Goal: Check status: Check status

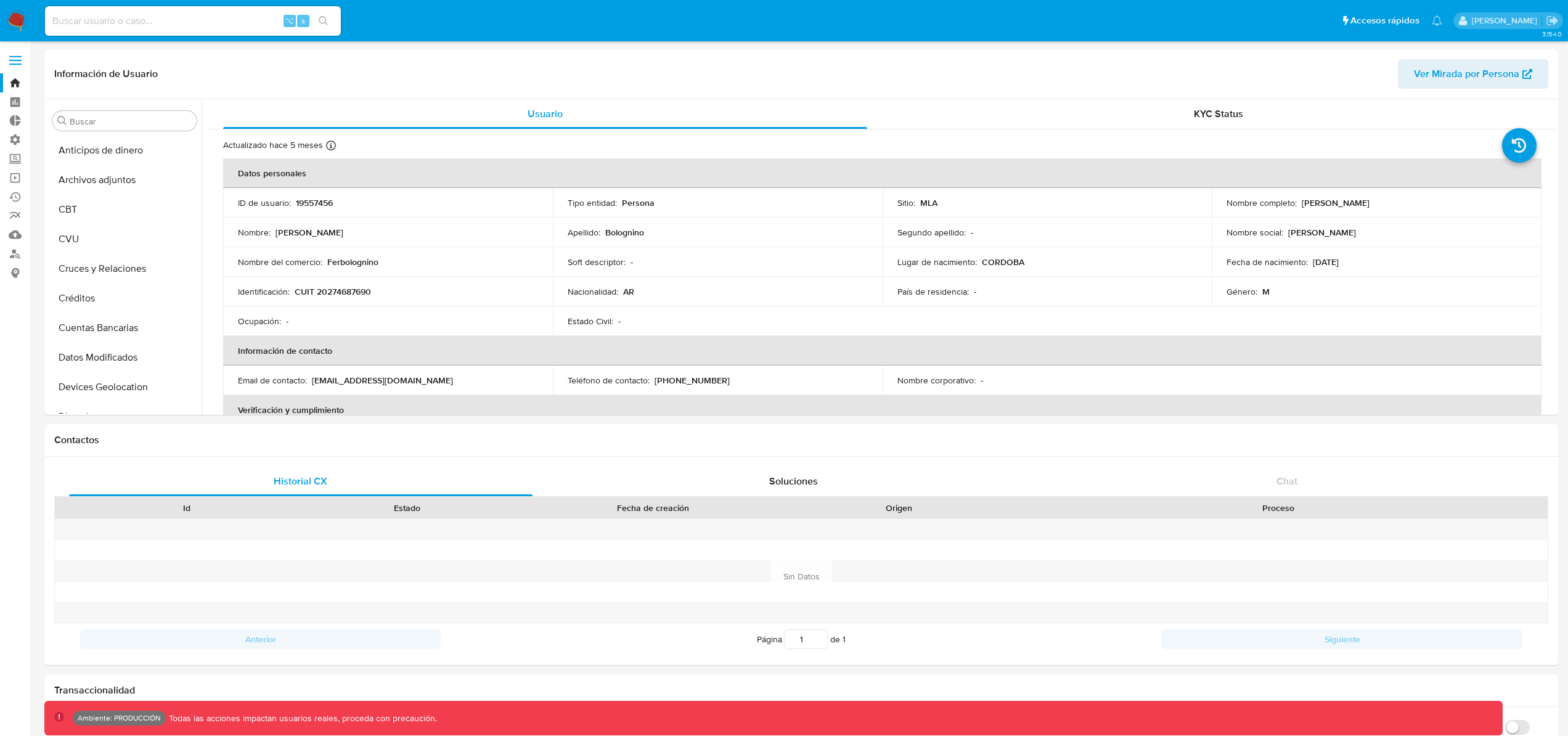
select select "10"
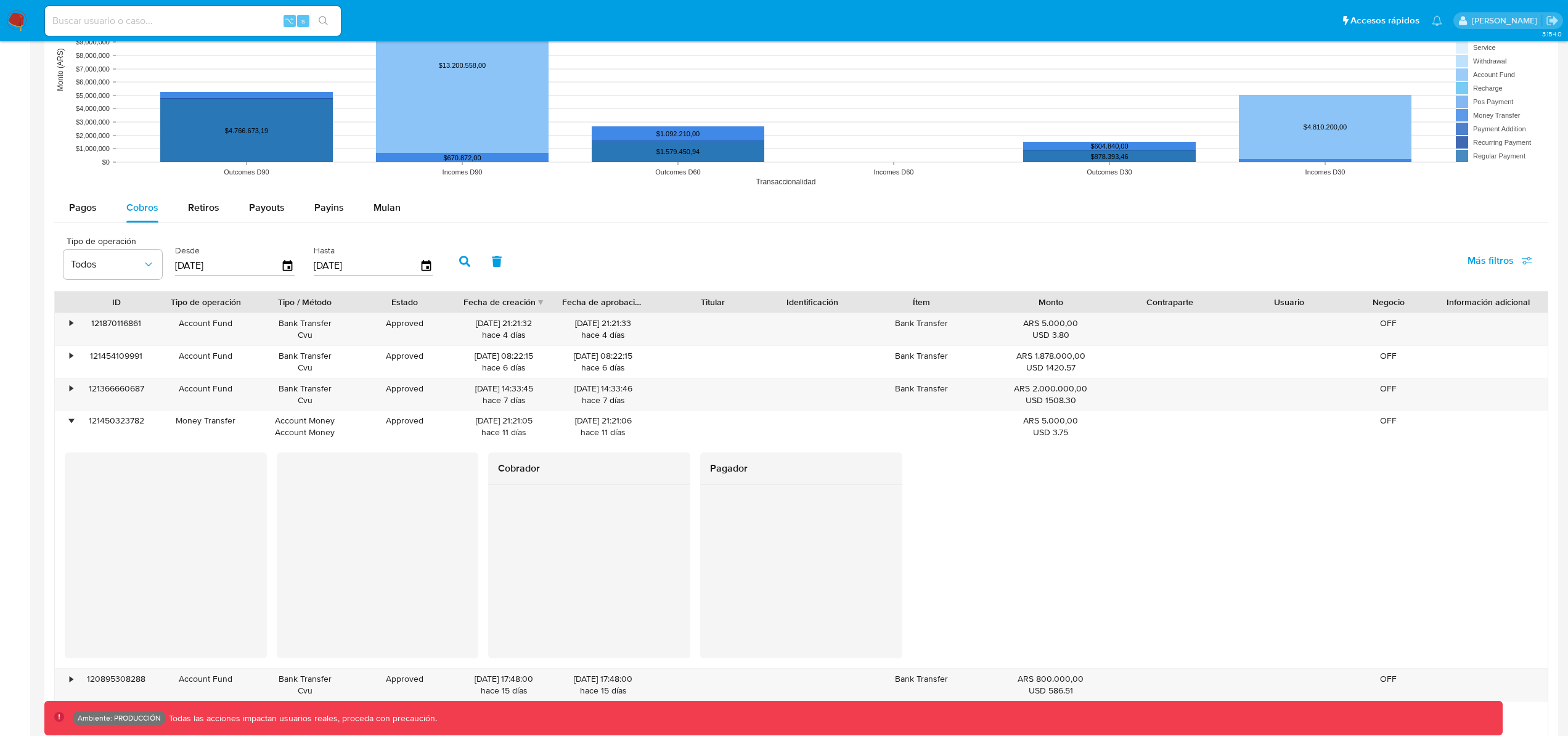
scroll to position [1047, 0]
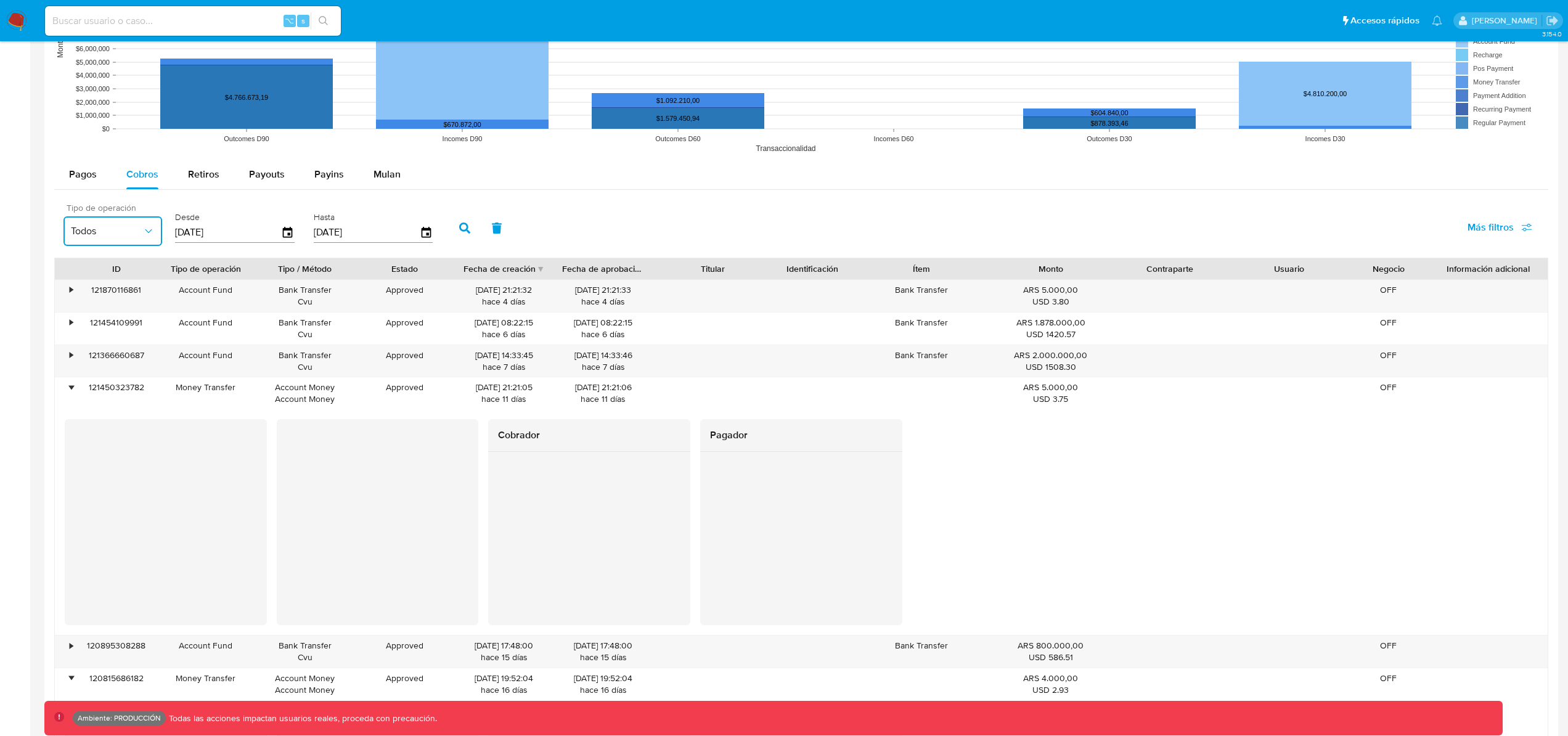
click at [145, 232] on icon "button" at bounding box center [148, 230] width 12 height 12
click at [79, 174] on span "Pagos" at bounding box center [82, 174] width 27 height 14
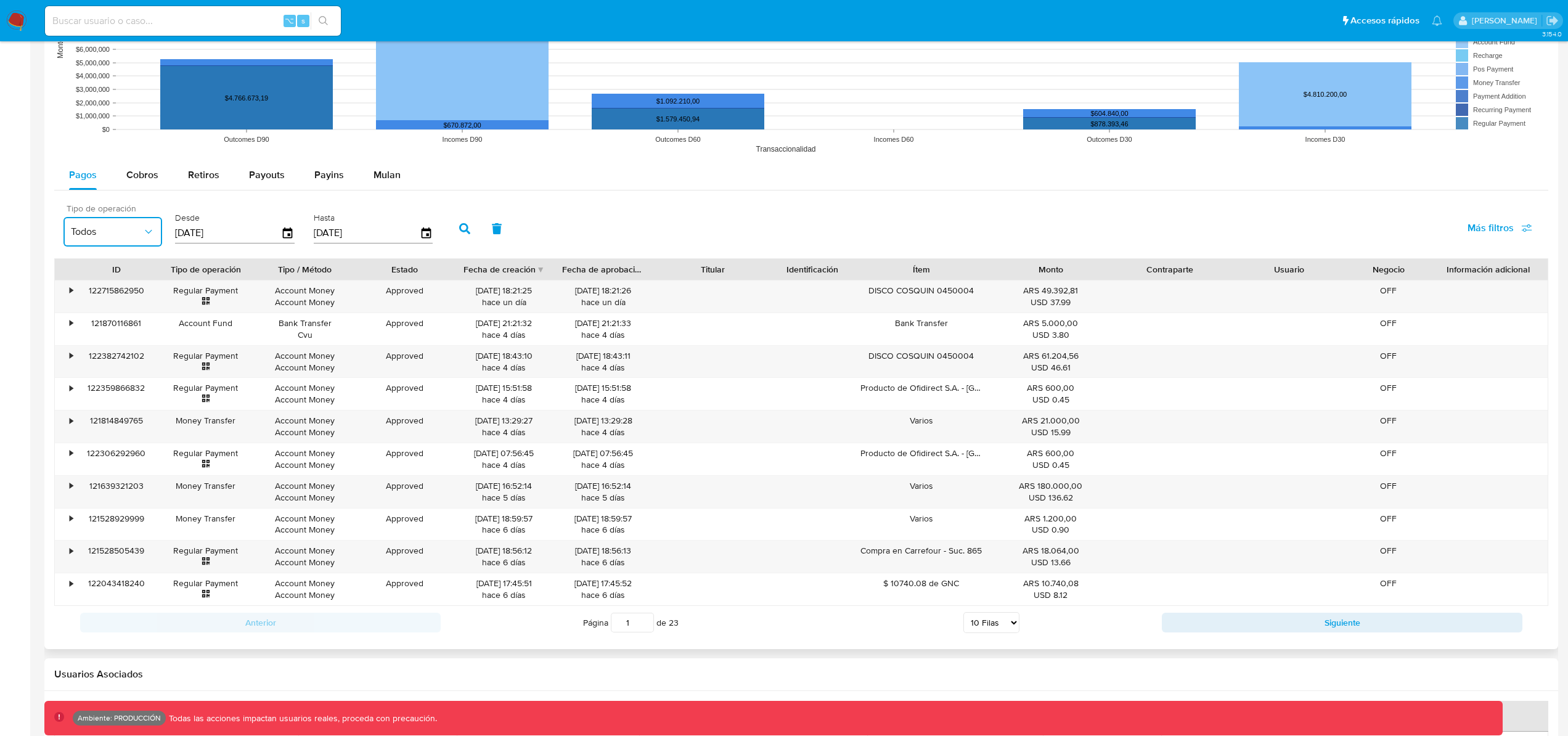
click at [129, 230] on span "Todos" at bounding box center [106, 231] width 71 height 12
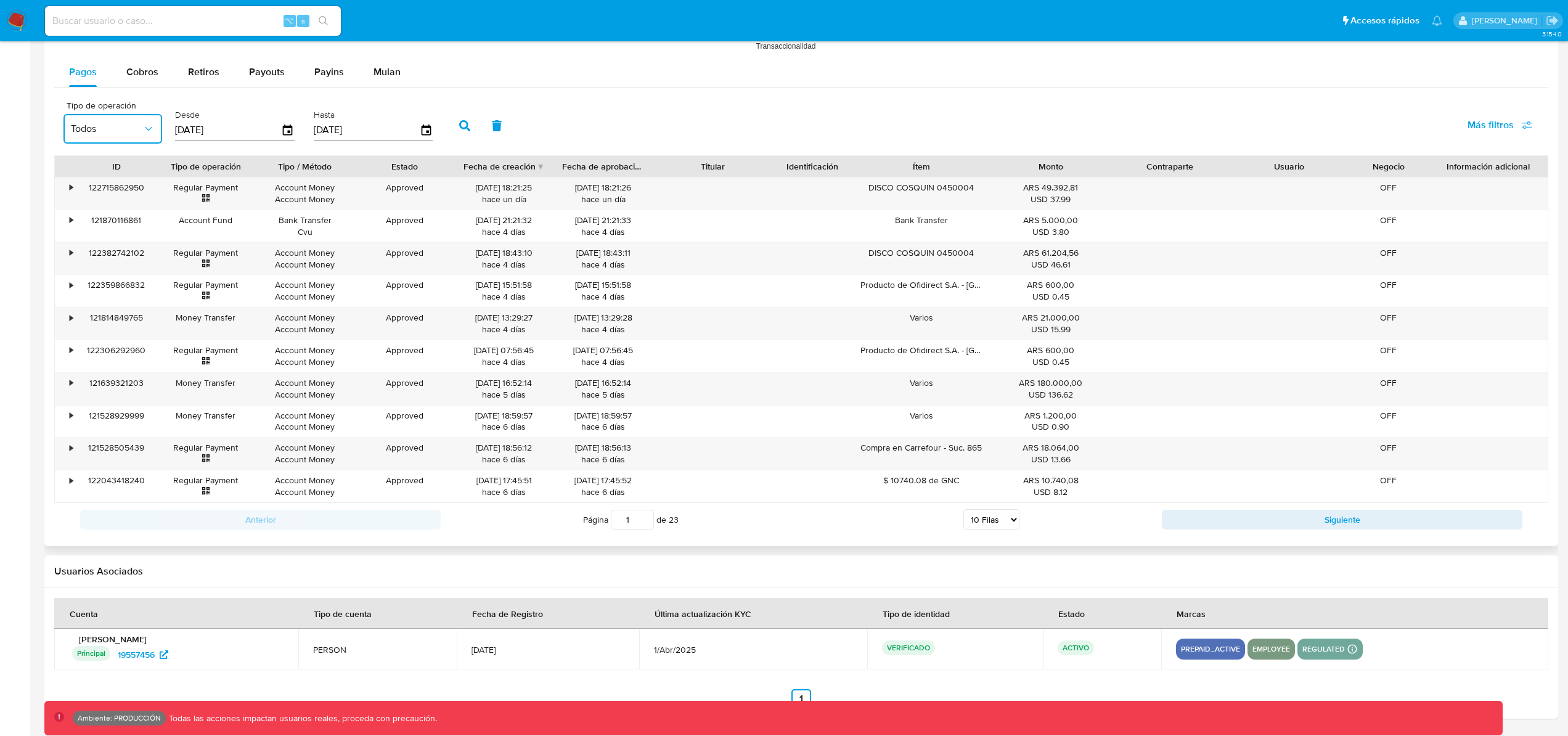
click at [1334, 515] on button "Siguiente" at bounding box center [1342, 520] width 361 height 20
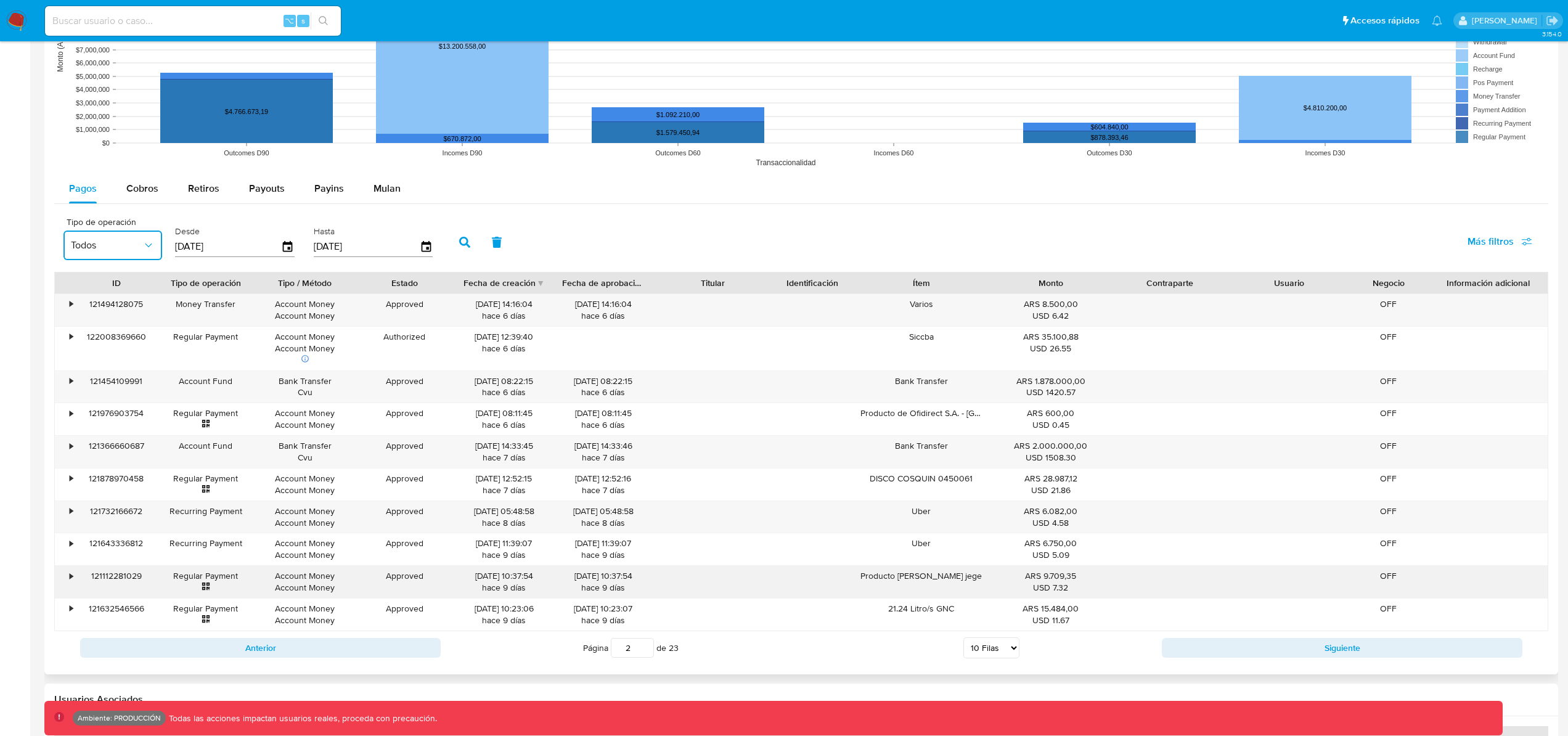
scroll to position [1150, 0]
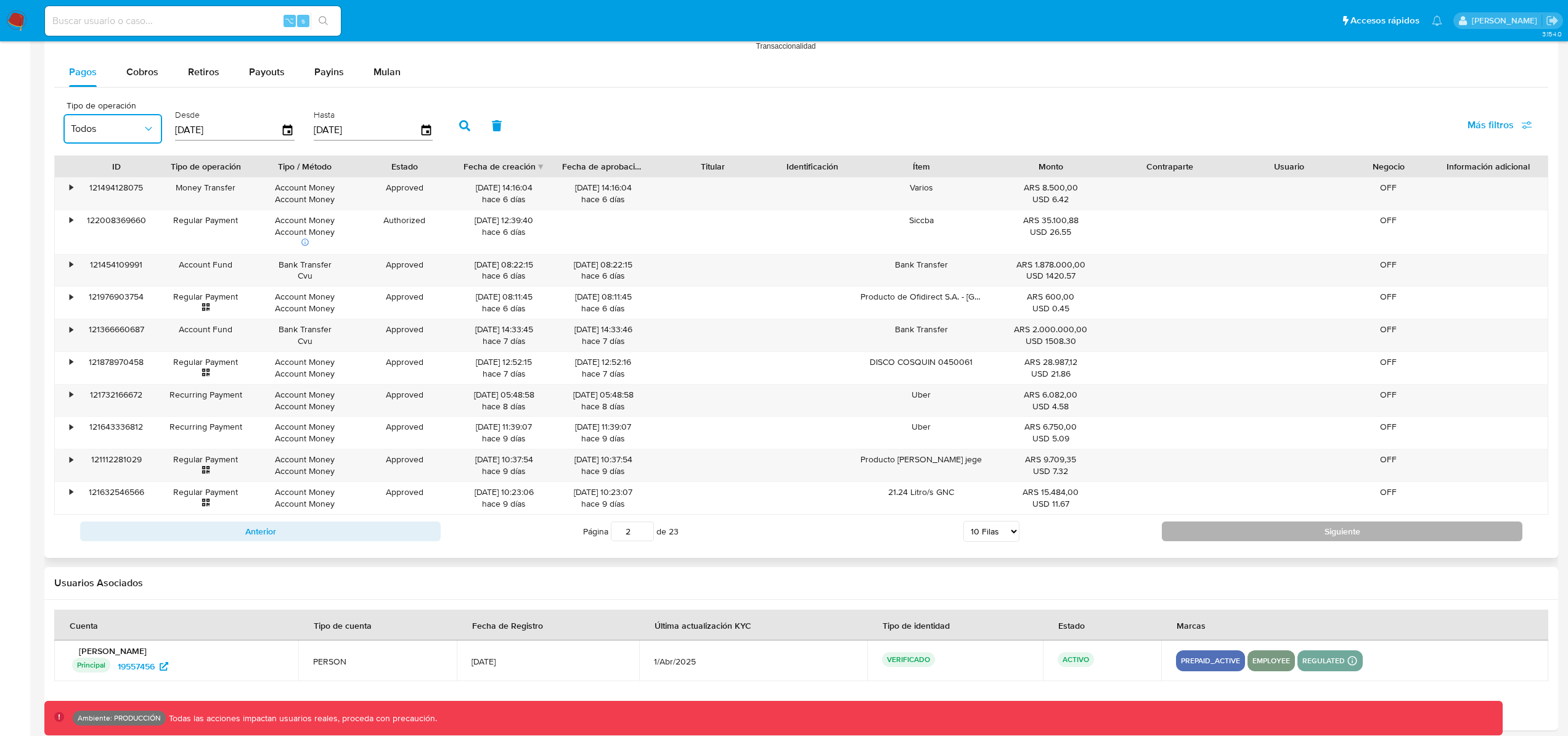
click at [1328, 533] on button "Siguiente" at bounding box center [1342, 531] width 361 height 20
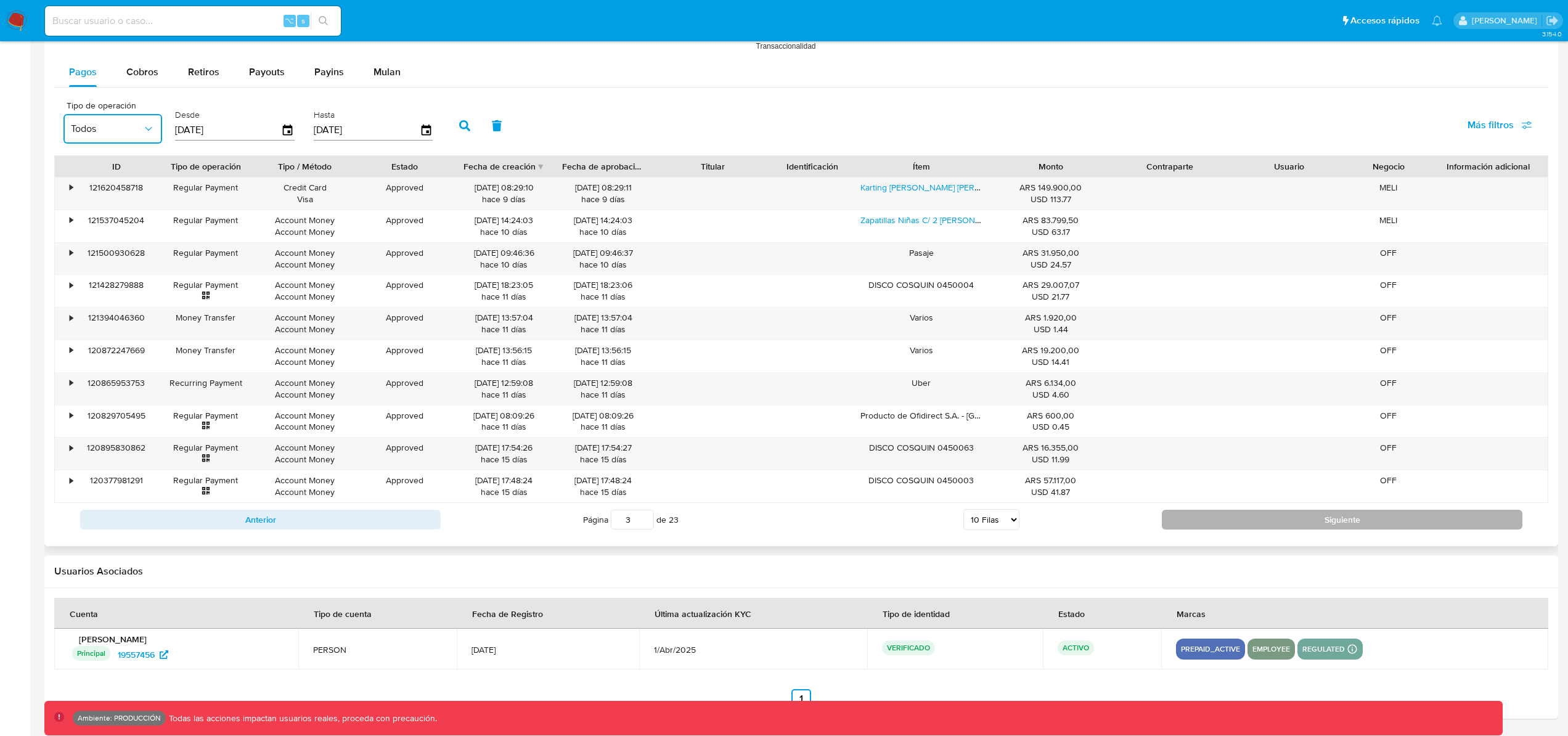
click at [1338, 520] on button "Siguiente" at bounding box center [1342, 520] width 361 height 20
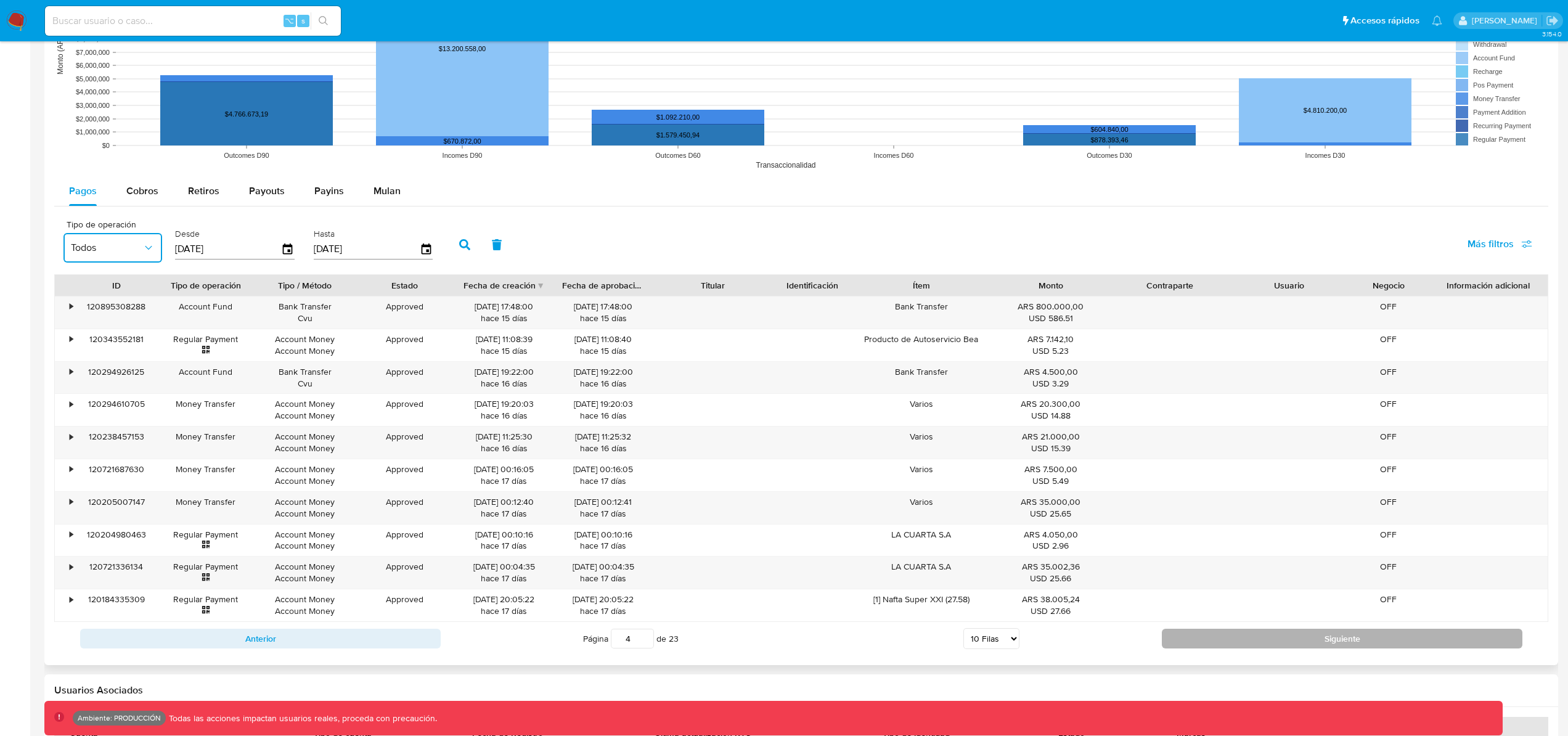
click at [1338, 635] on button "Siguiente" at bounding box center [1342, 638] width 361 height 20
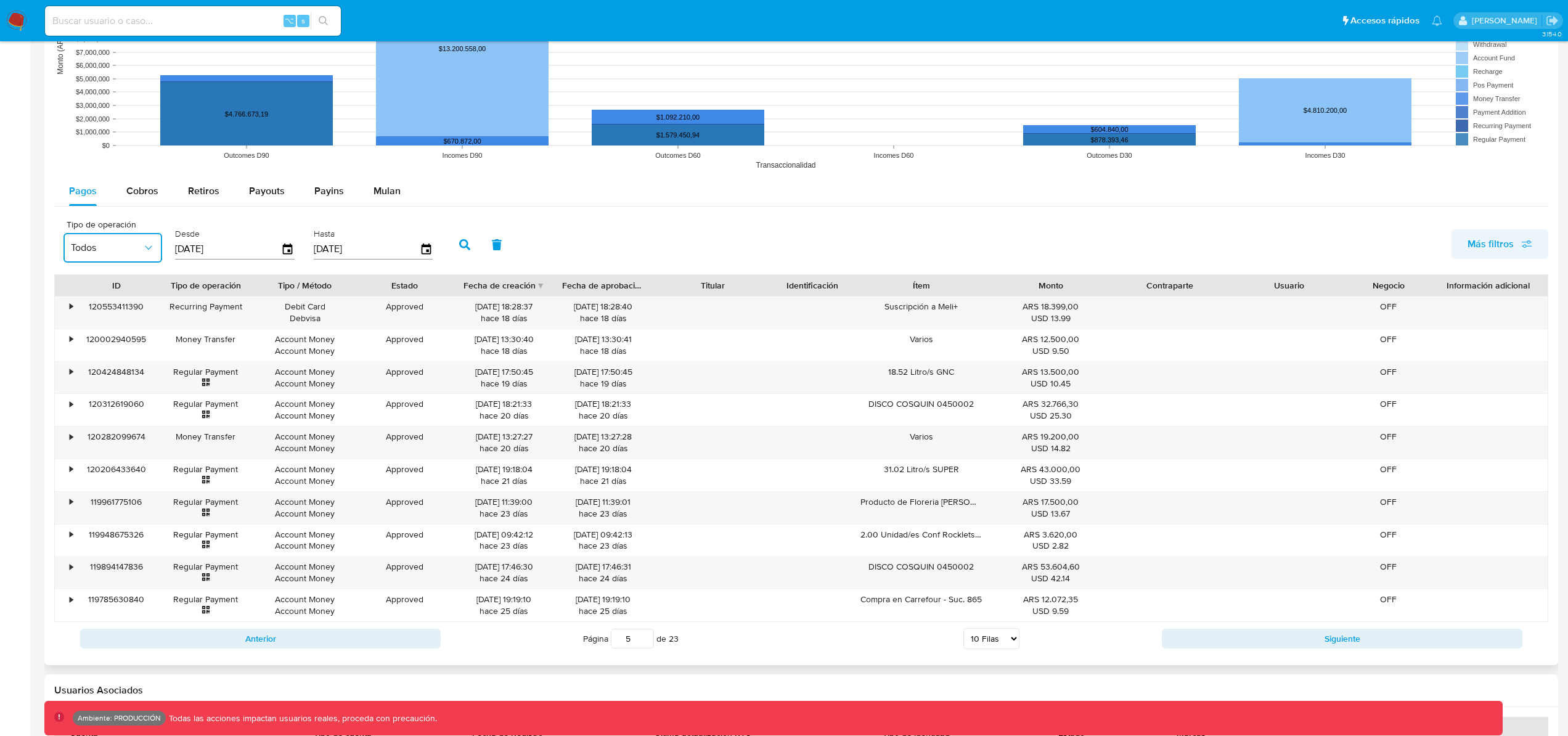
click at [1507, 243] on span "Más filtros" at bounding box center [1491, 244] width 46 height 30
click at [1377, 304] on span "Tipo de pago" at bounding box center [1400, 303] width 56 height 12
click at [1364, 304] on input "Tipo de pago" at bounding box center [1359, 303] width 10 height 10
checkbox input "true"
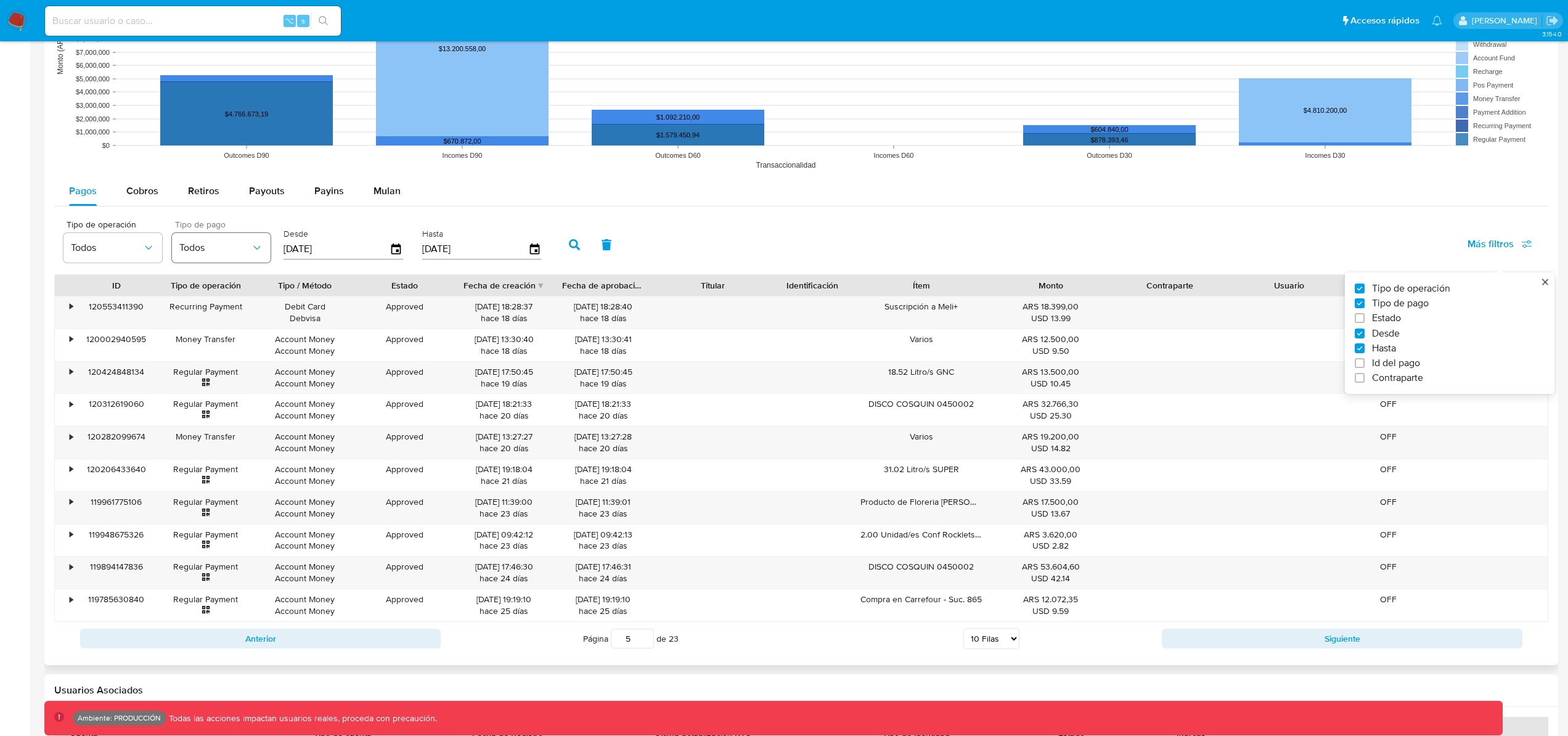
click at [232, 249] on span "Todos" at bounding box center [215, 247] width 71 height 12
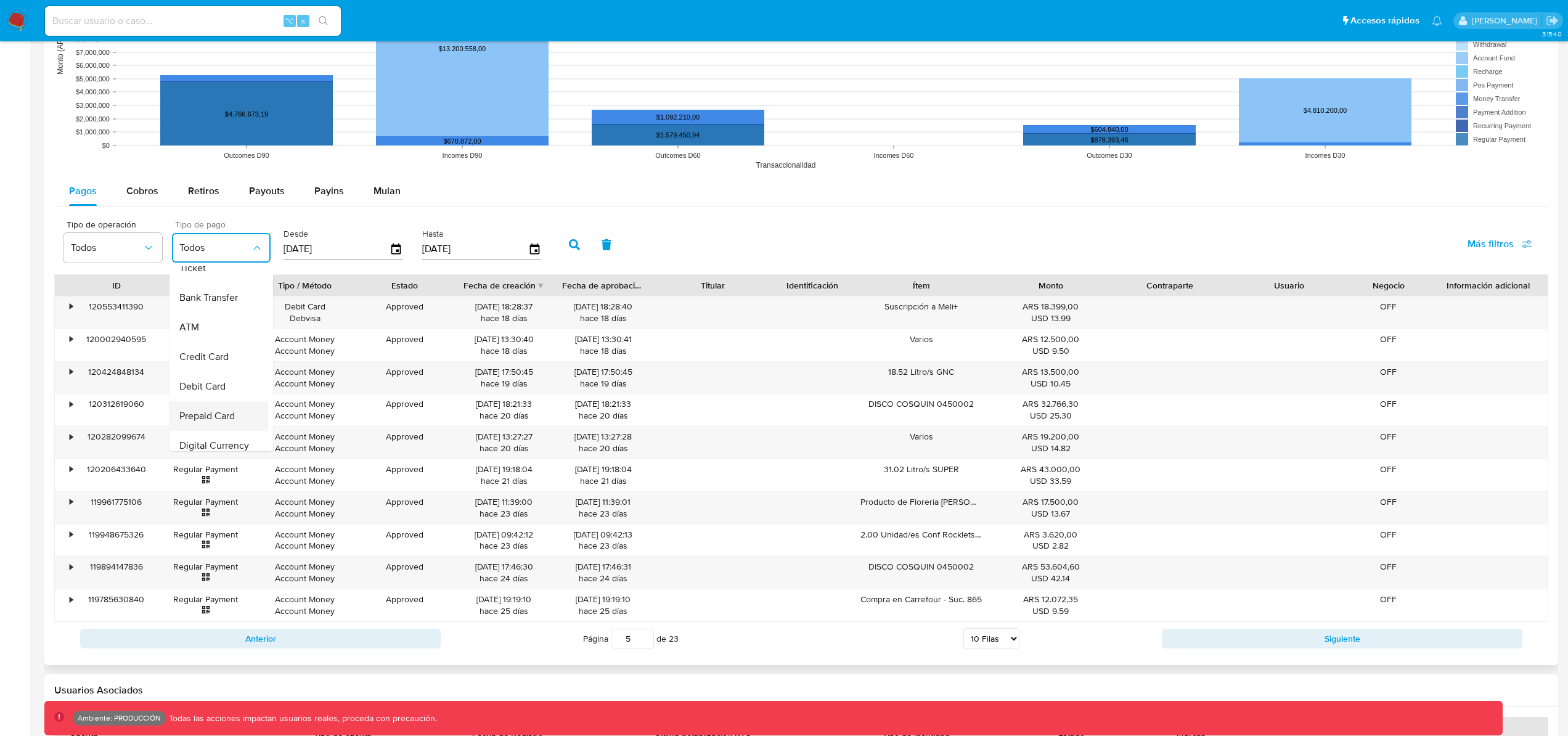
scroll to position [74, 0]
click at [213, 383] on span "Debit Card" at bounding box center [203, 384] width 46 height 12
click at [571, 245] on icon "button" at bounding box center [575, 244] width 11 height 11
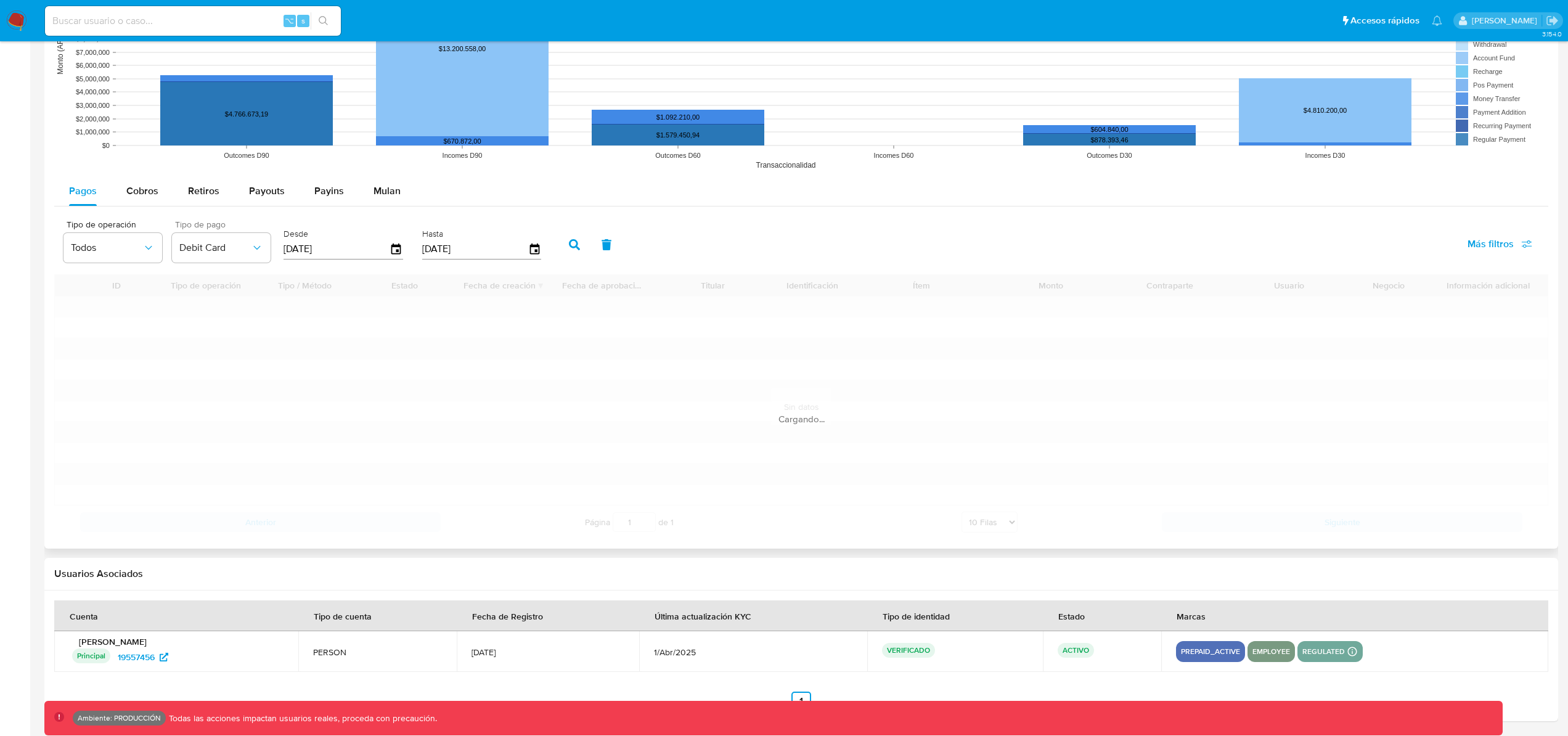
scroll to position [954, 0]
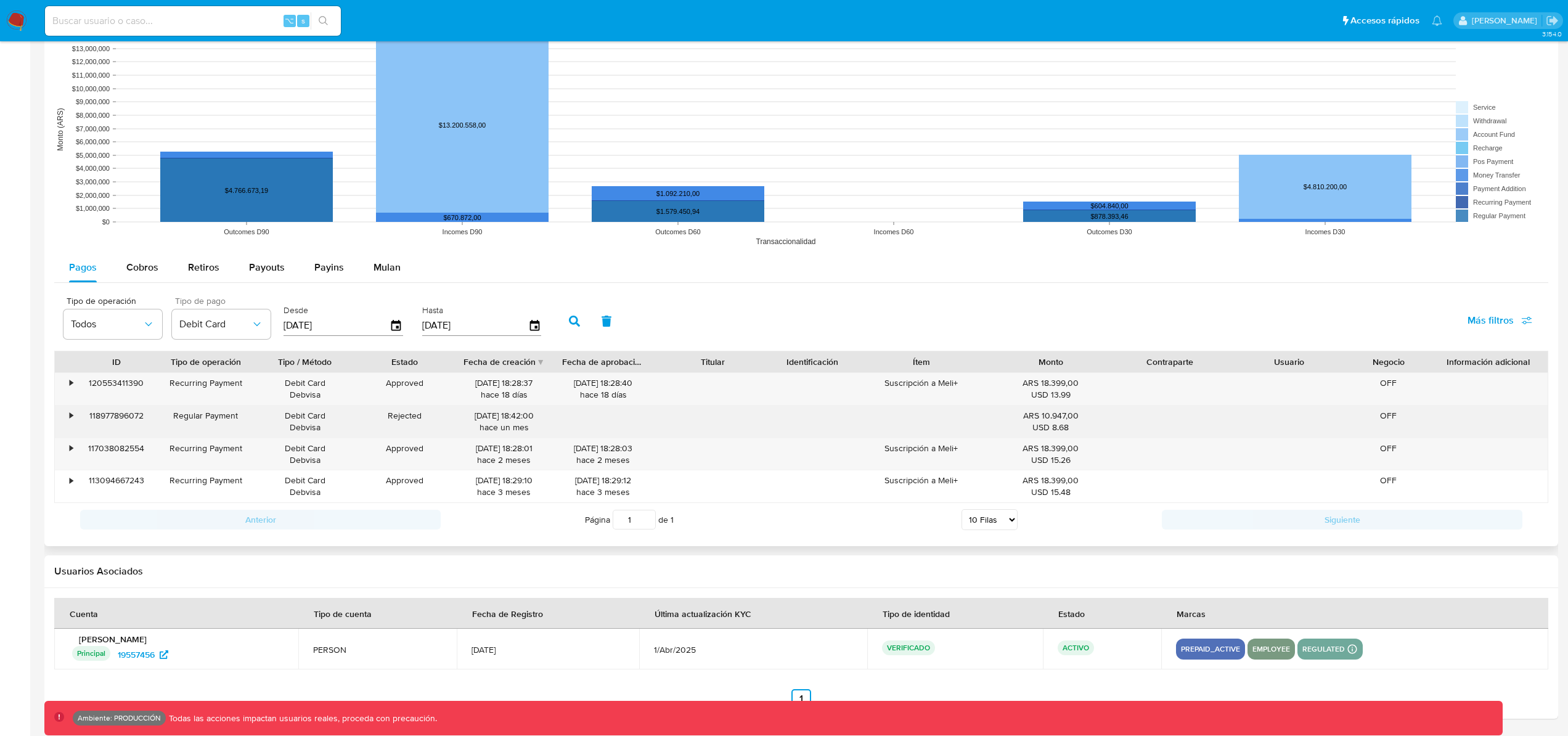
click at [76, 414] on div "118977896072" at bounding box center [116, 421] width 80 height 32
click at [74, 413] on div "•" at bounding box center [66, 421] width 22 height 32
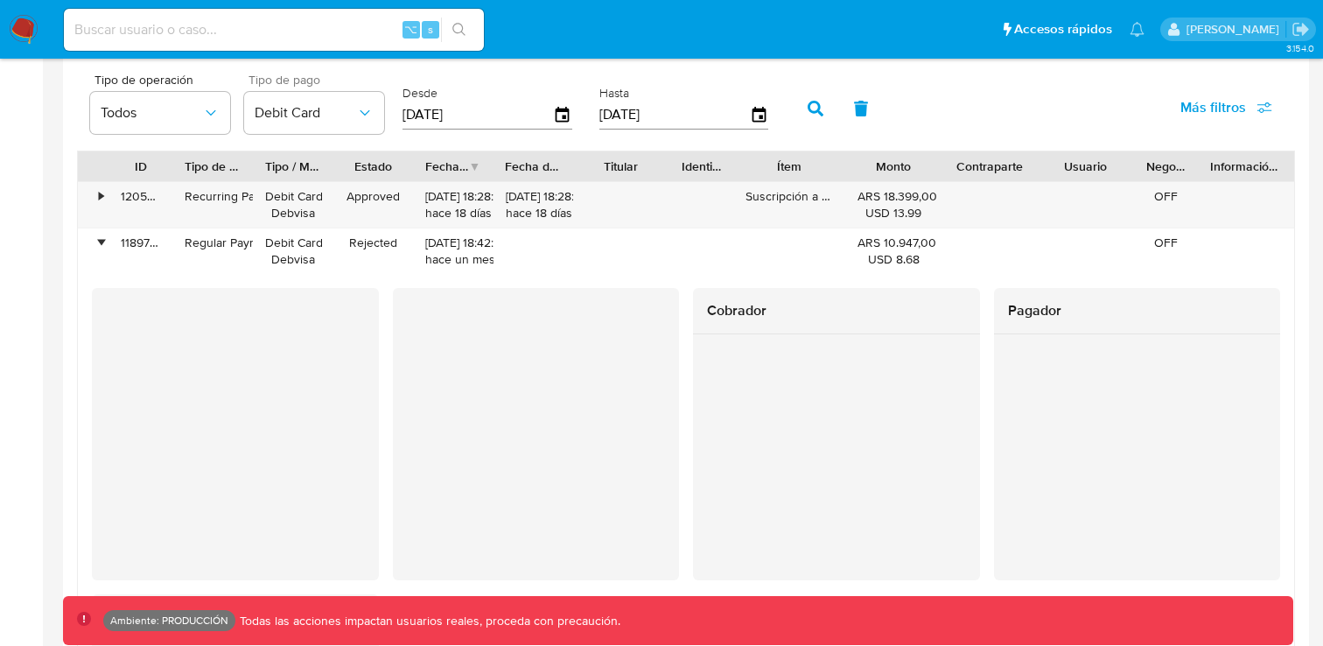
scroll to position [906, 0]
click at [1245, 116] on span "Más filtros" at bounding box center [1213, 108] width 66 height 42
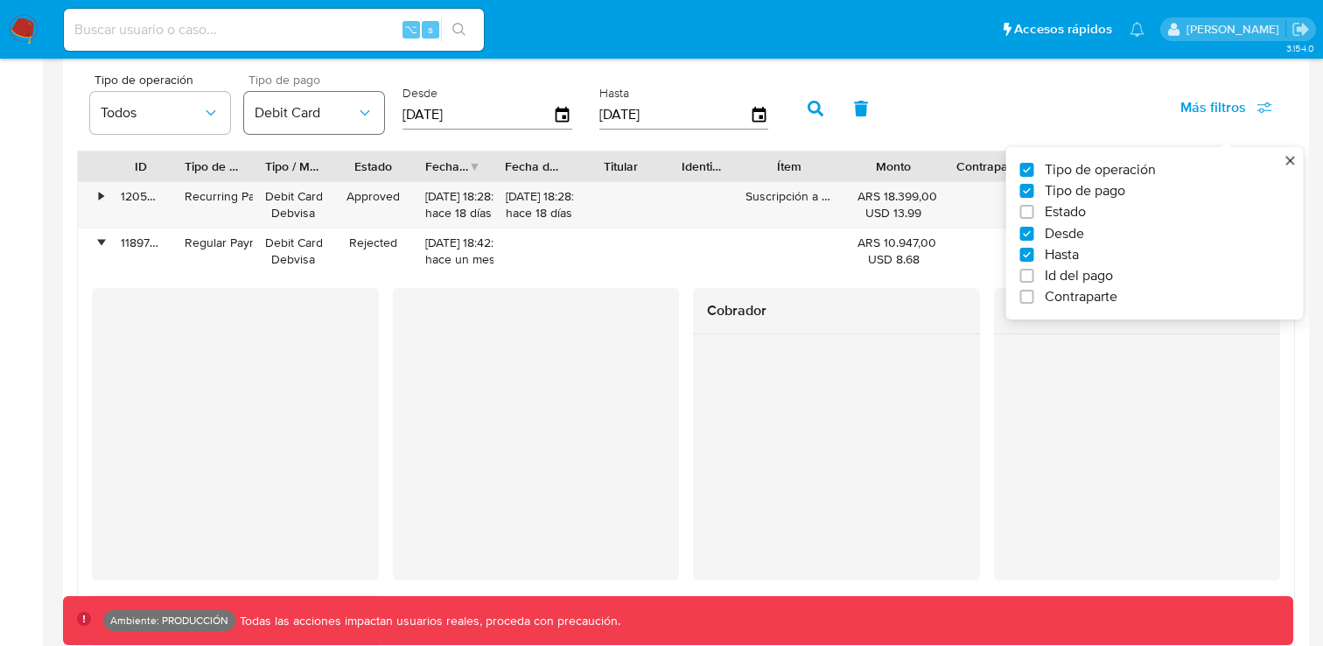
click at [371, 109] on icon "button" at bounding box center [364, 112] width 17 height 17
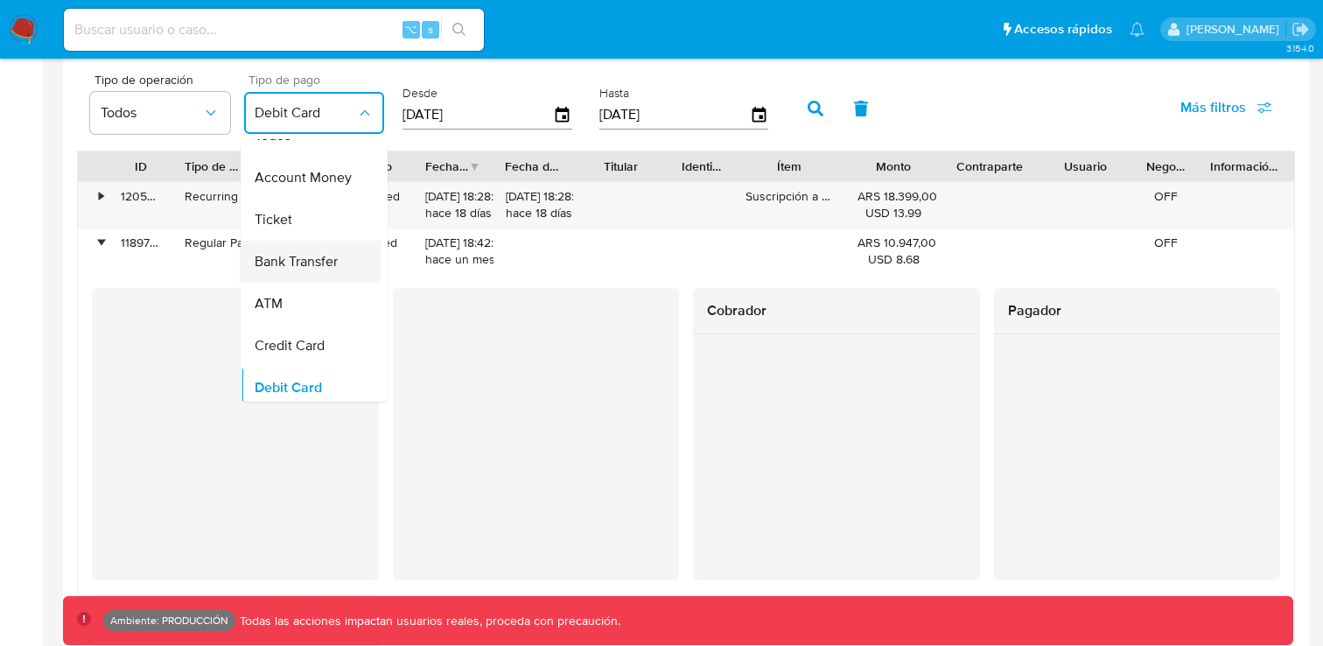
scroll to position [0, 0]
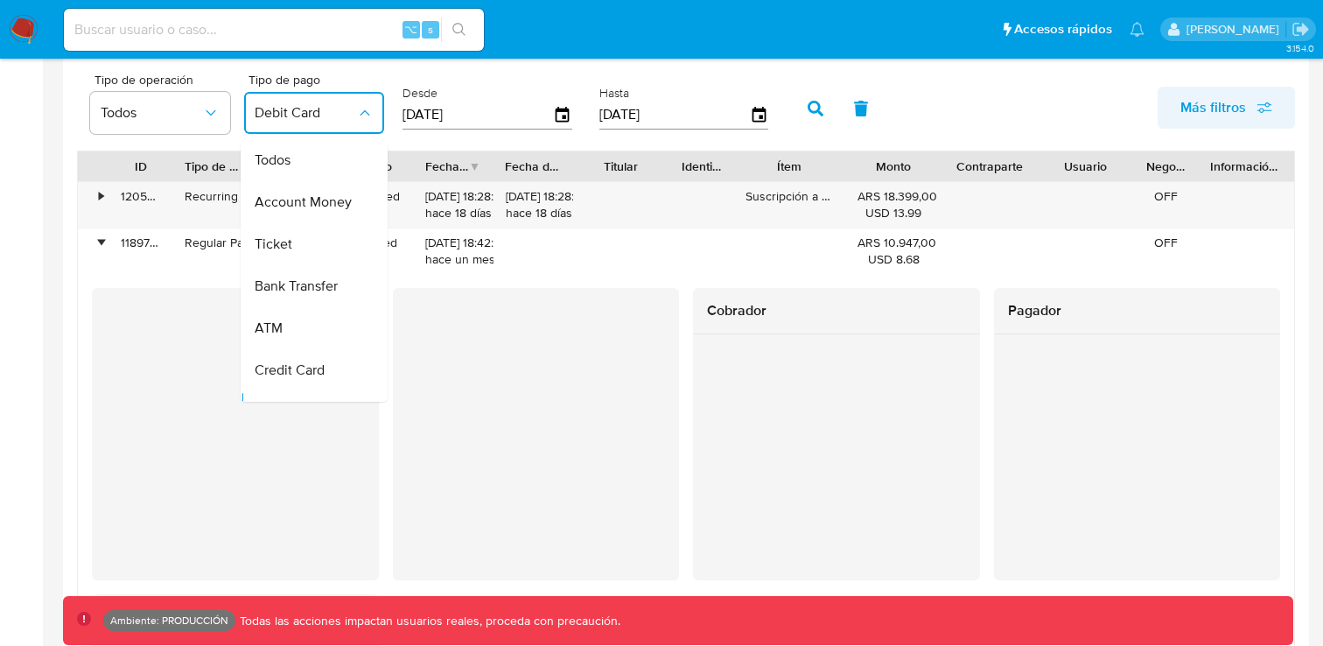
click at [1241, 108] on span "Más filtros" at bounding box center [1213, 108] width 66 height 42
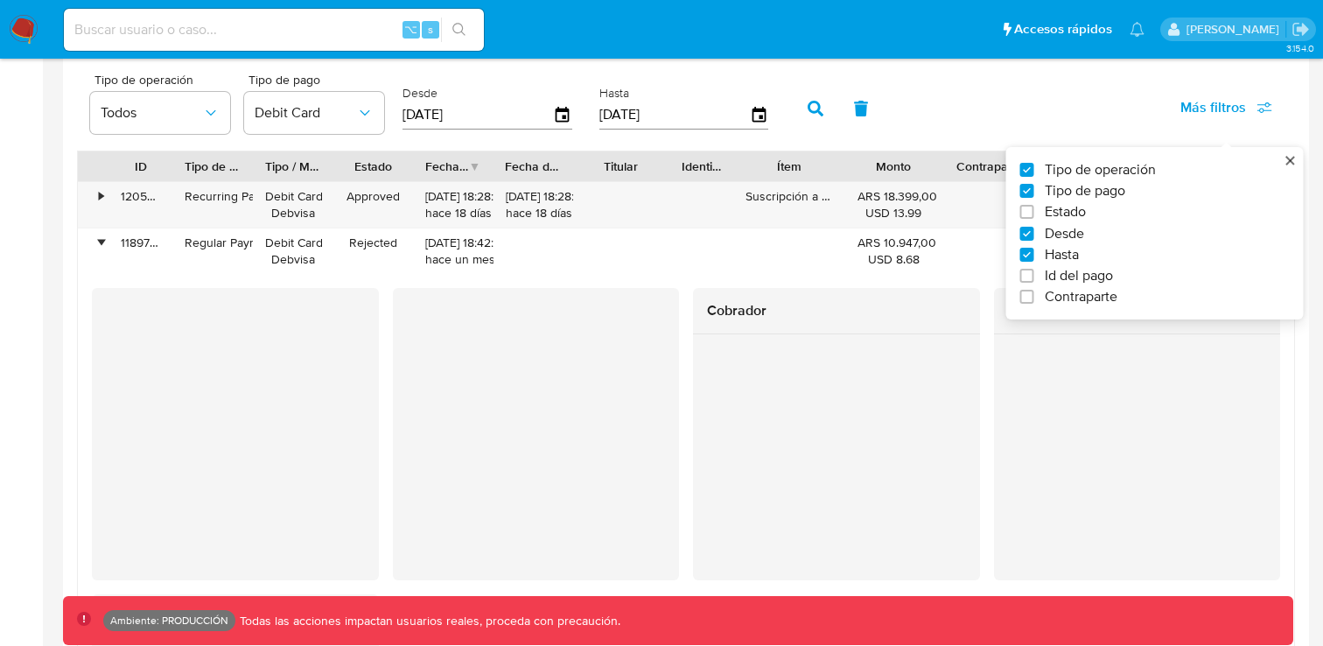
click at [1296, 159] on div "Tipo de operación Tipo de pago Estado Desde Hasta Id del pago Contraparte" at bounding box center [1154, 233] width 297 height 172
click at [1095, 307] on div "Tipo de operación Tipo de pago Estado Desde Hasta Id del pago Contraparte" at bounding box center [1154, 233] width 297 height 172
click at [1083, 297] on span "Contraparte" at bounding box center [1081, 296] width 73 height 17
click at [1034, 297] on input "Contraparte" at bounding box center [1027, 297] width 14 height 14
checkbox input "true"
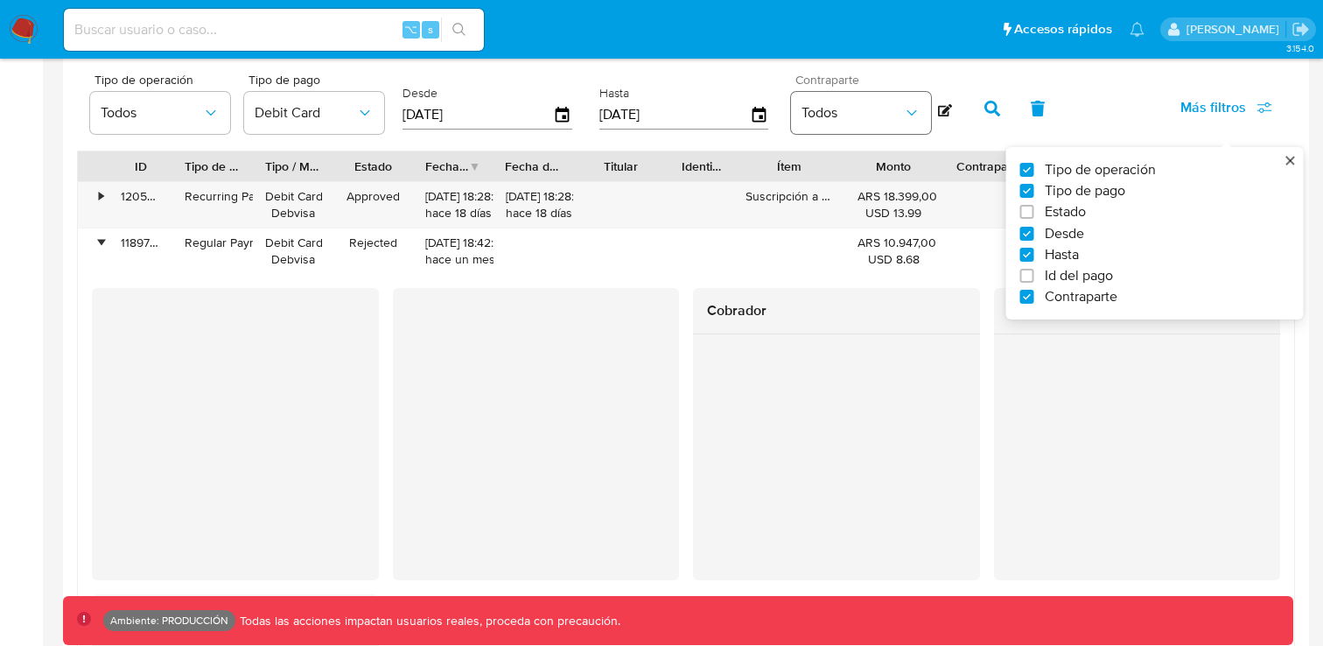
click at [906, 121] on icon "button" at bounding box center [911, 112] width 17 height 17
